Goal: Task Accomplishment & Management: Manage account settings

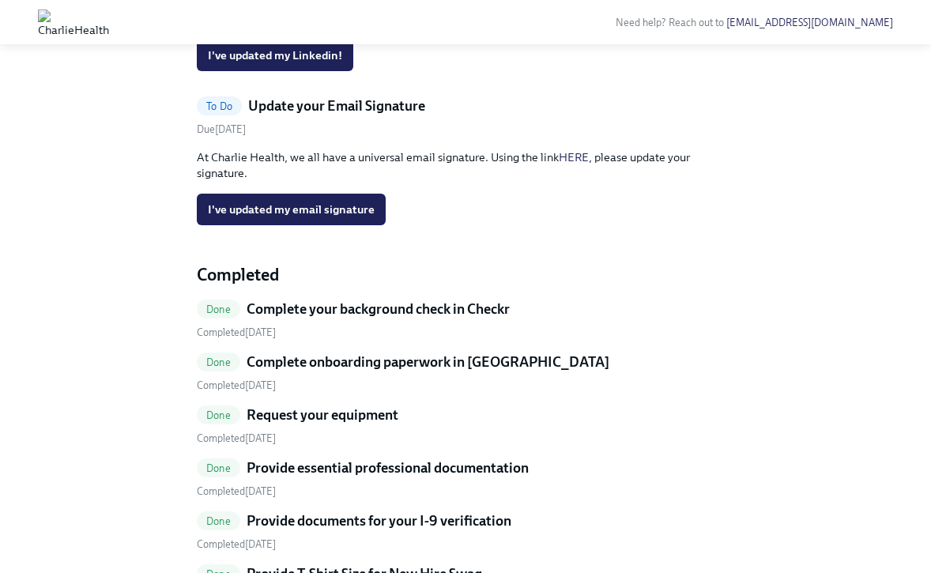
scroll to position [484, 0]
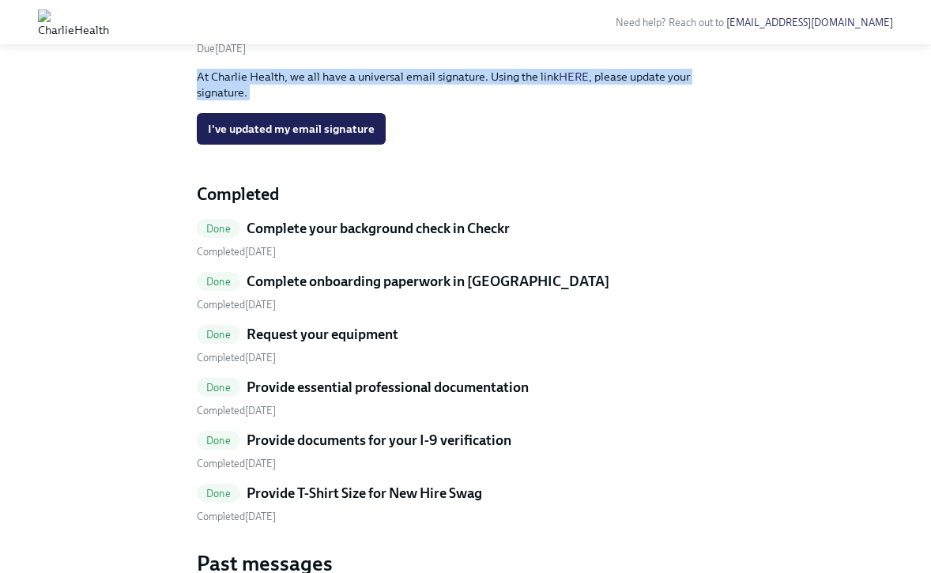
drag, startPoint x: 500, startPoint y: 296, endPoint x: 401, endPoint y: 254, distance: 107.7
click at [401, 145] on div "To Do Update your Email Signature Due August 23rd At Charlie Health, we all hav…" at bounding box center [466, 80] width 538 height 129
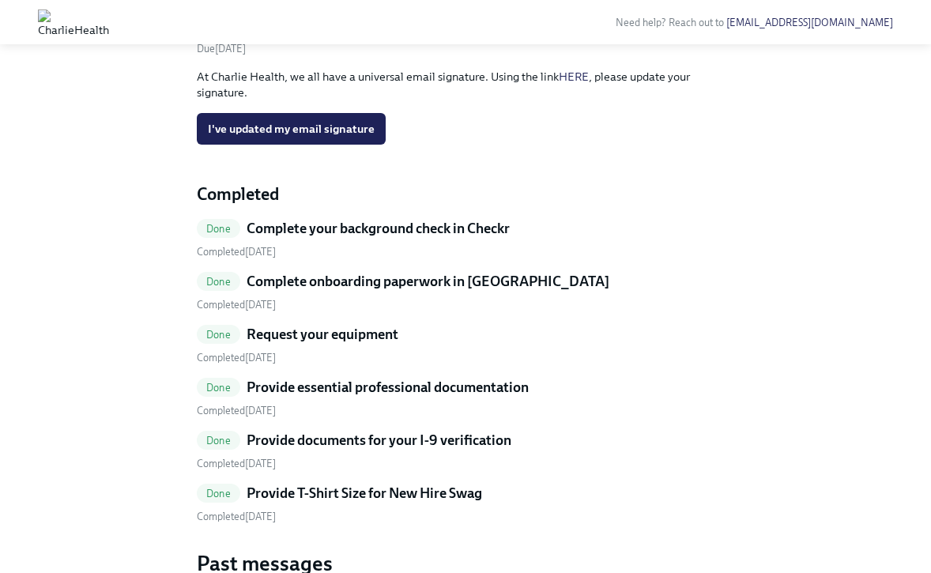
click at [395, 100] on p "At Charlie Health, we all have a universal email signature. Using the link HERE…" at bounding box center [466, 85] width 538 height 32
click at [345, 137] on span "I've updated my email signature" at bounding box center [291, 129] width 167 height 16
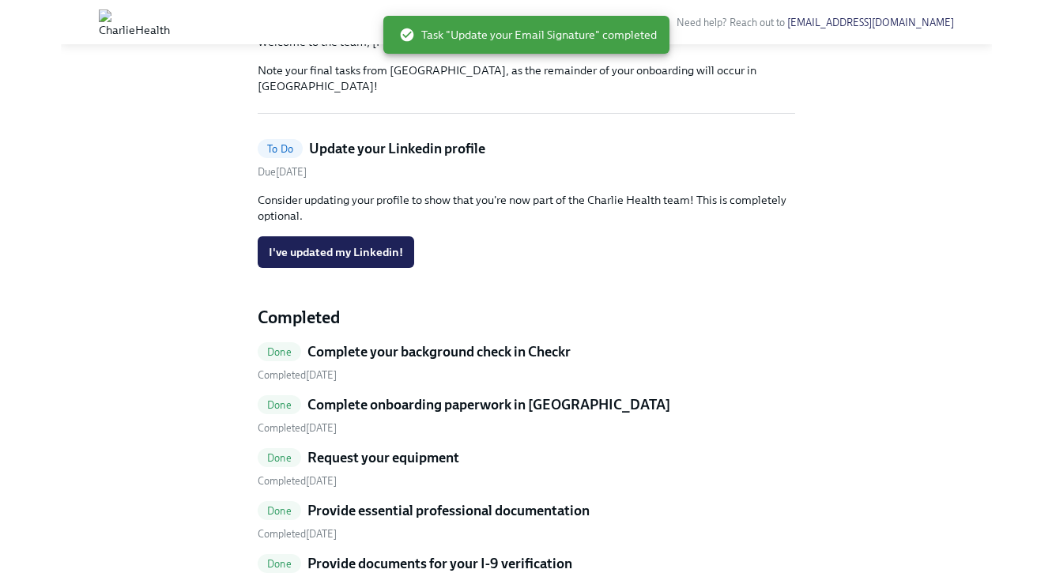
scroll to position [200, 0]
